Goal: Consume media (video, audio)

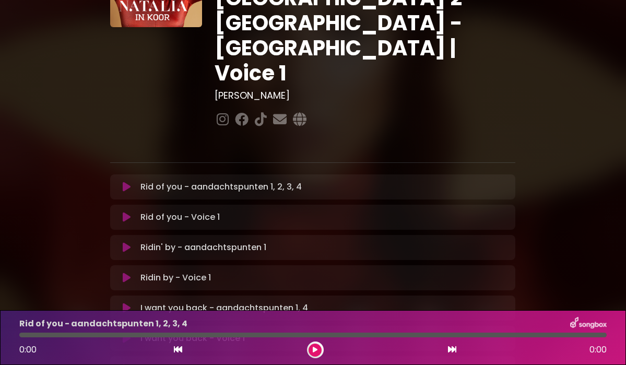
scroll to position [110, 0]
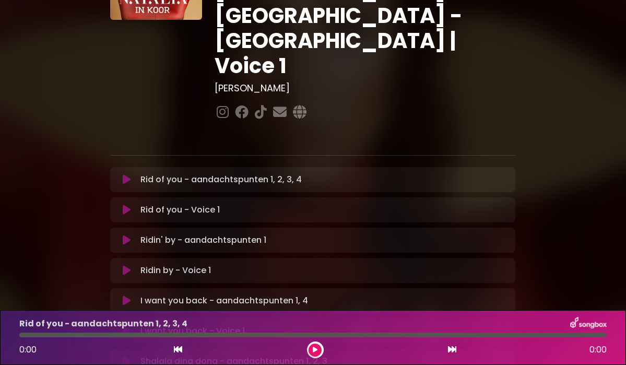
click at [451, 351] on icon at bounding box center [452, 349] width 8 height 8
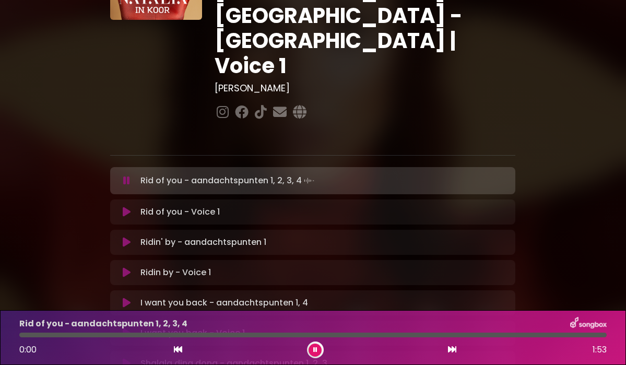
click at [451, 351] on icon at bounding box center [452, 349] width 8 height 8
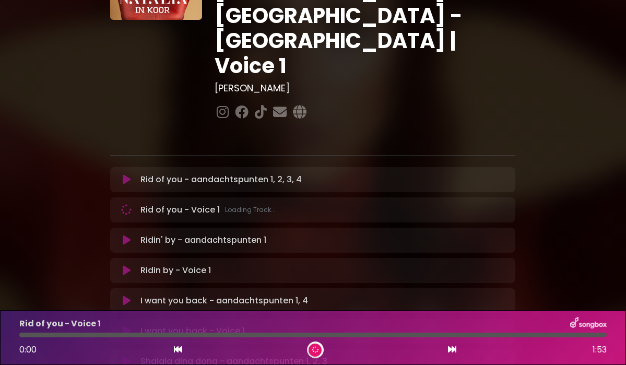
click at [451, 351] on icon at bounding box center [452, 349] width 8 height 8
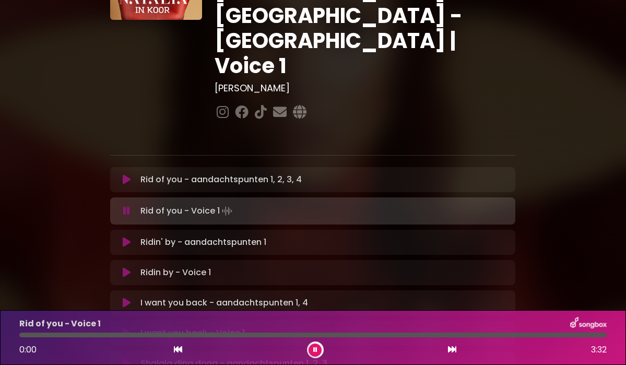
click at [451, 351] on icon at bounding box center [452, 349] width 8 height 8
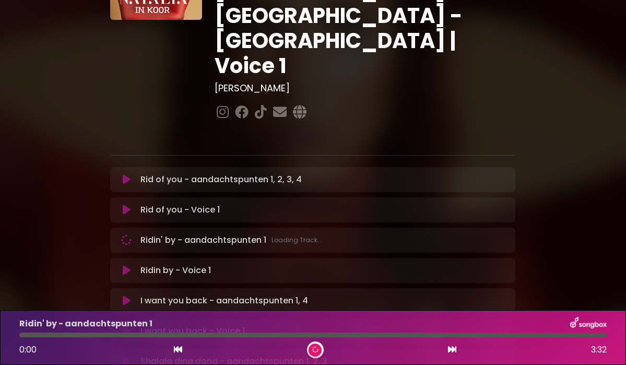
click at [451, 351] on icon at bounding box center [452, 349] width 8 height 8
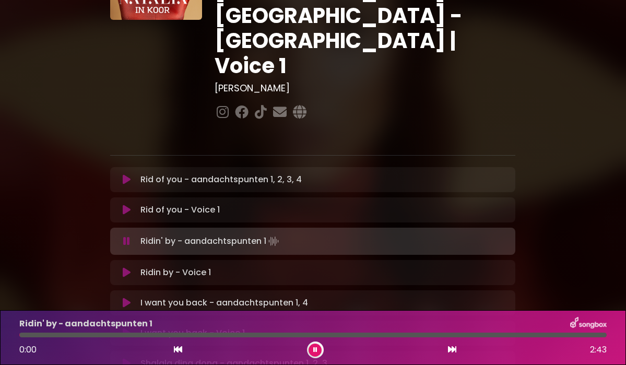
click at [451, 351] on icon at bounding box center [452, 349] width 8 height 8
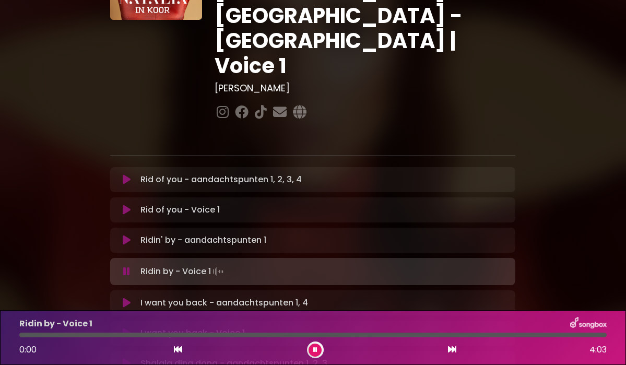
click at [451, 351] on icon at bounding box center [452, 349] width 8 height 8
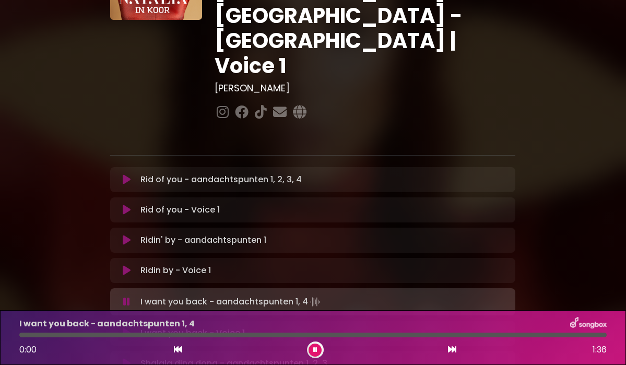
click at [451, 351] on icon at bounding box center [452, 349] width 8 height 8
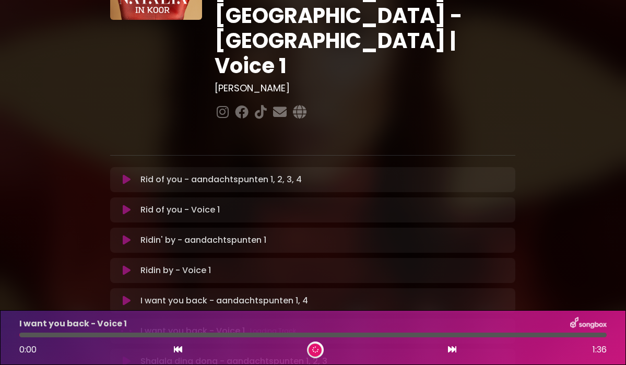
click at [451, 351] on icon at bounding box center [452, 349] width 8 height 8
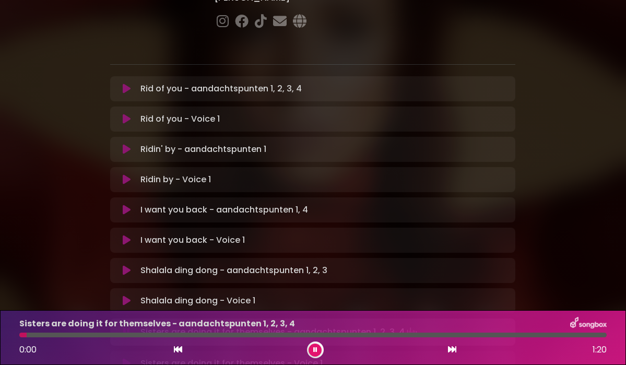
scroll to position [214, 0]
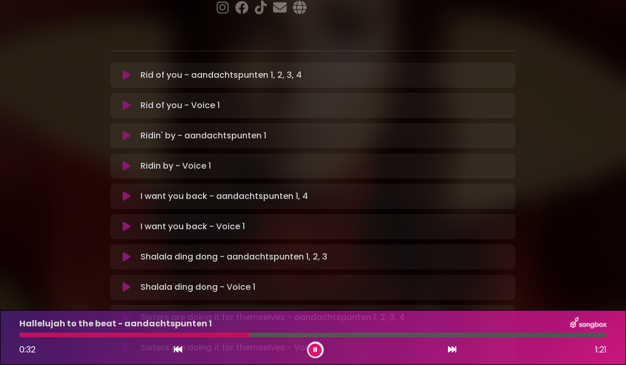
click at [313, 350] on icon at bounding box center [314, 349] width 5 height 7
